Goal: Task Accomplishment & Management: Manage account settings

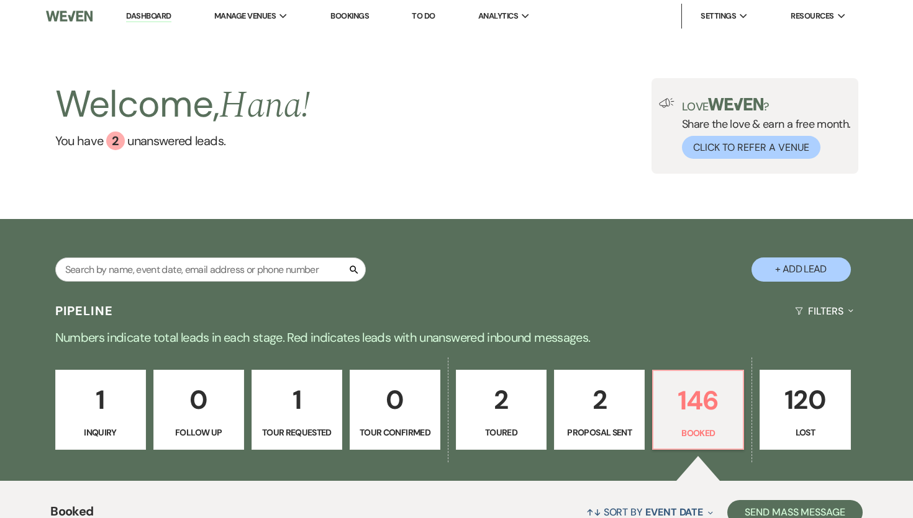
scroll to position [153, 0]
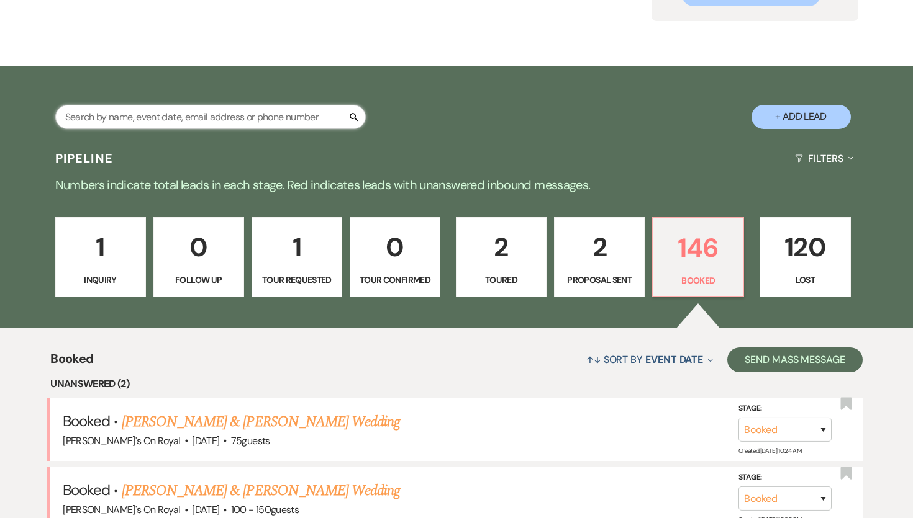
click at [187, 119] on input "text" at bounding box center [210, 117] width 310 height 24
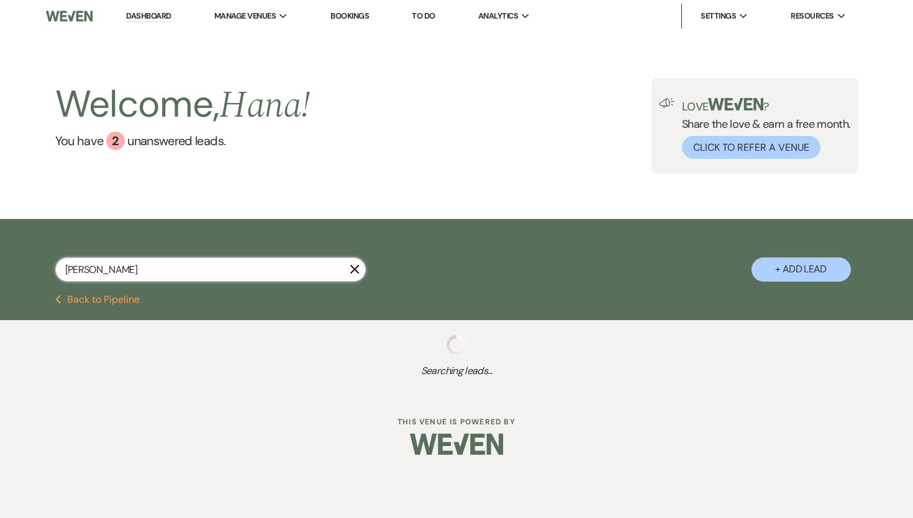
type input "[PERSON_NAME]"
select select "8"
select select "5"
select select "8"
select select "6"
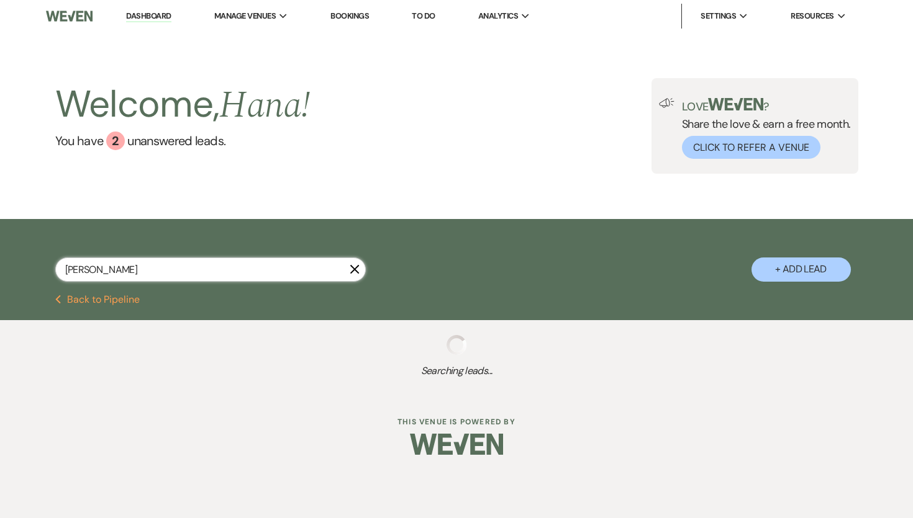
select select "8"
select select "11"
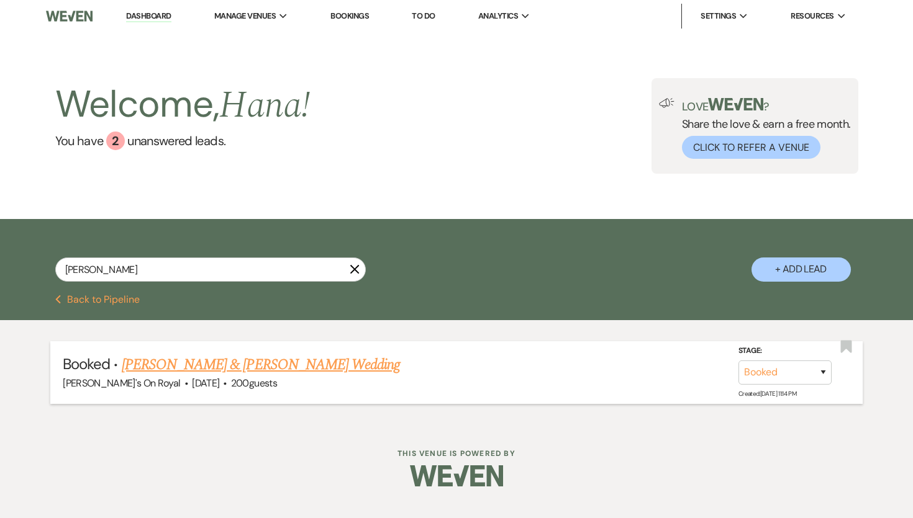
click at [273, 363] on link "[PERSON_NAME] & [PERSON_NAME] Wedding" at bounding box center [261, 365] width 278 height 22
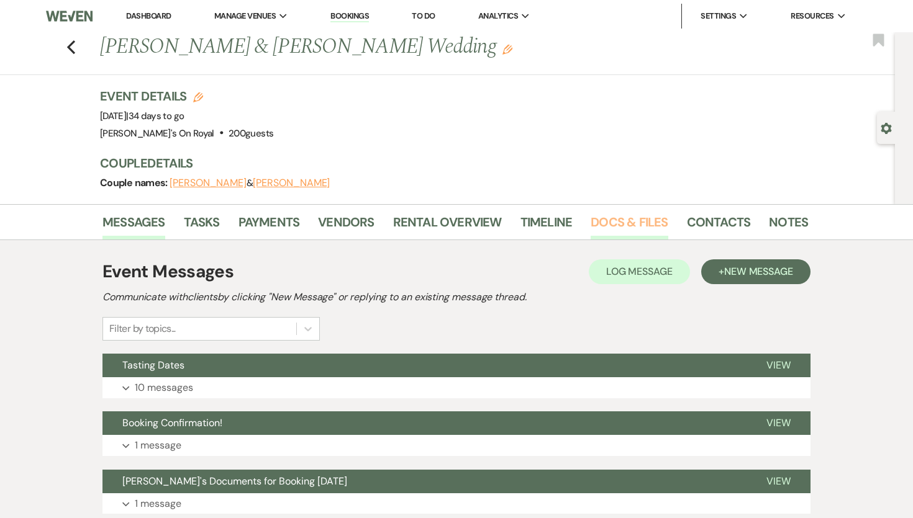
click at [646, 228] on link "Docs & Files" at bounding box center [628, 225] width 77 height 27
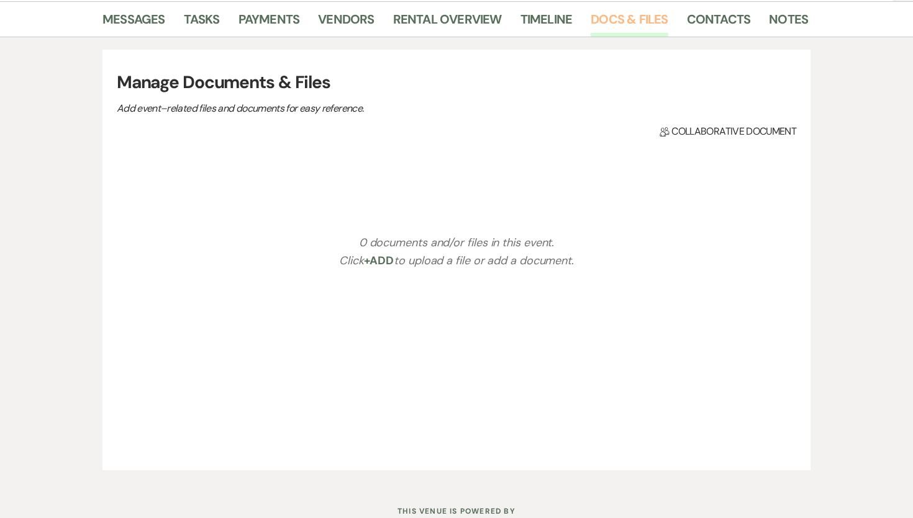
scroll to position [248, 0]
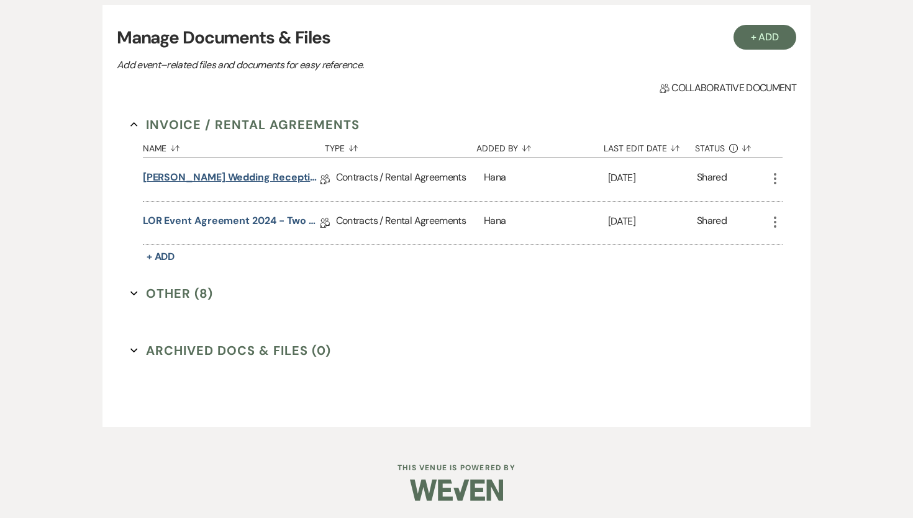
click at [284, 178] on link "[PERSON_NAME] Wedding Reception Contract [DATE]" at bounding box center [231, 179] width 177 height 19
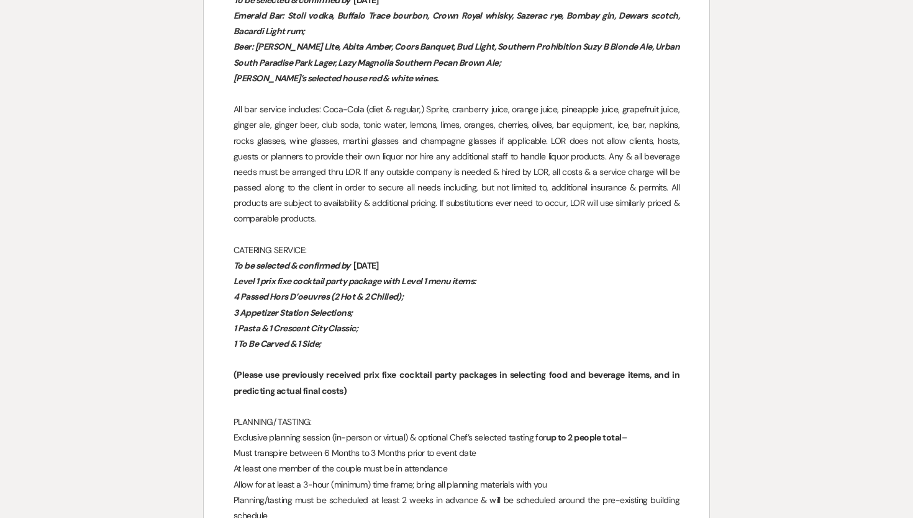
scroll to position [1413, 0]
